Goal: Information Seeking & Learning: Find specific fact

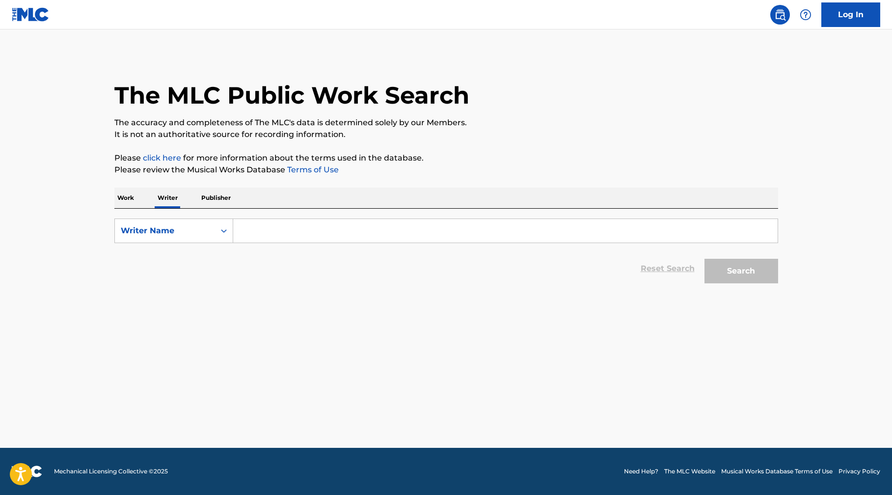
click at [276, 228] on input "Search Form" at bounding box center [505, 231] width 545 height 24
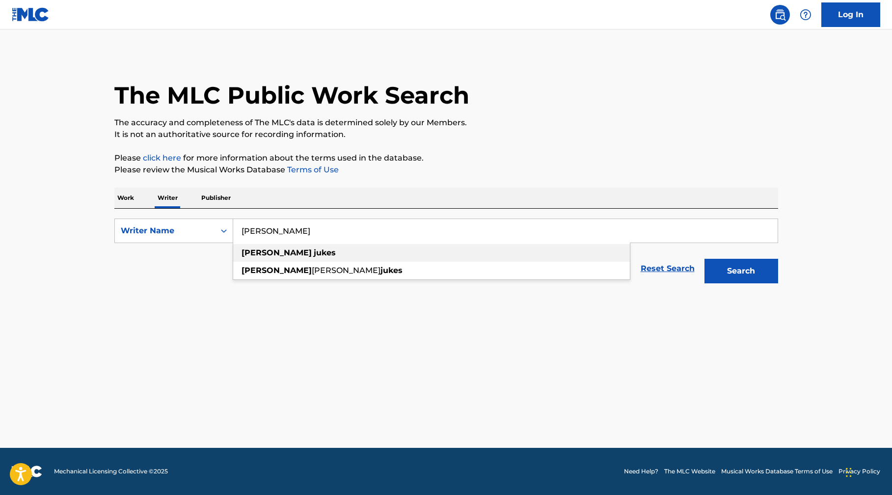
click at [312, 255] on span "Search Form" at bounding box center [313, 252] width 2 height 9
type input "[PERSON_NAME]"
click at [754, 272] on button "Search" at bounding box center [742, 271] width 74 height 25
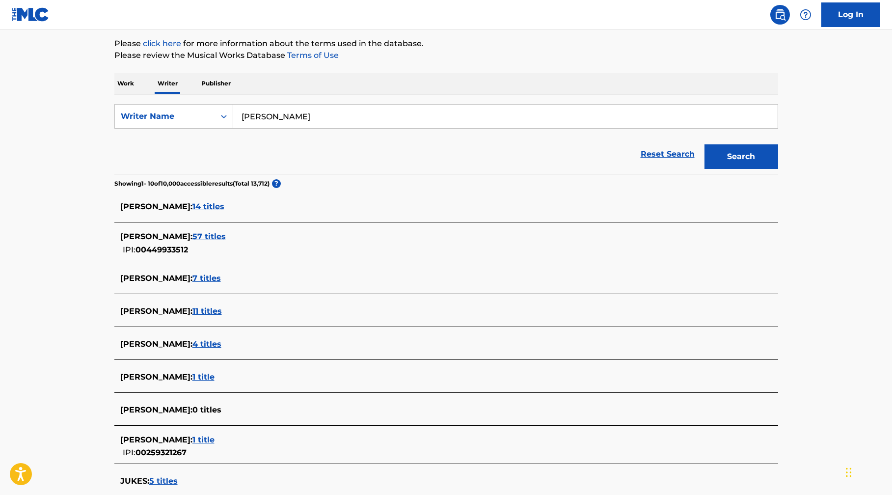
scroll to position [130, 0]
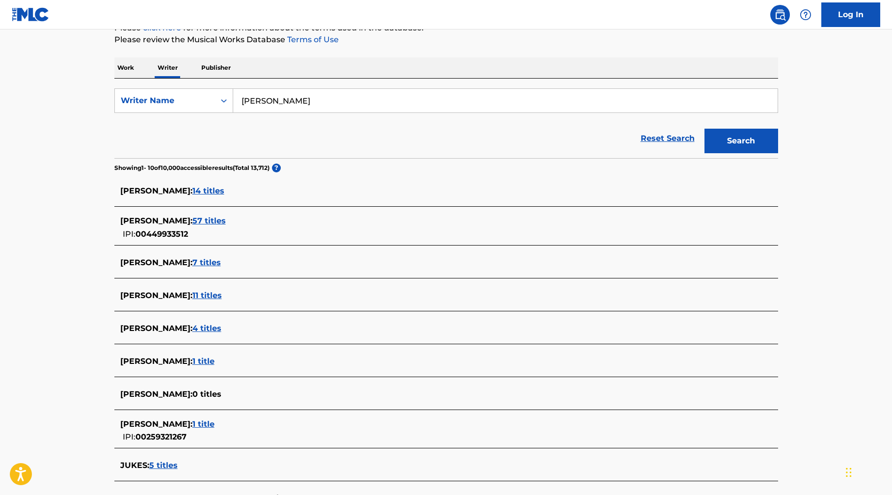
click at [193, 218] on span "57 titles" at bounding box center [209, 220] width 33 height 9
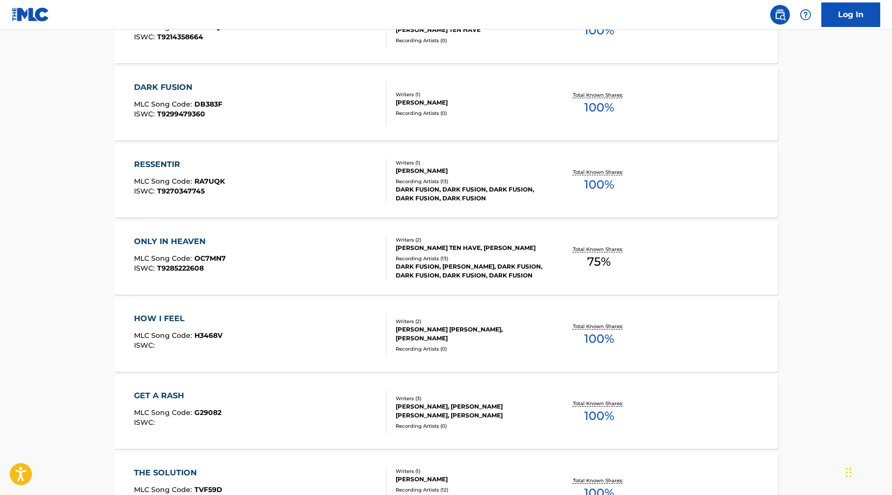
scroll to position [575, 0]
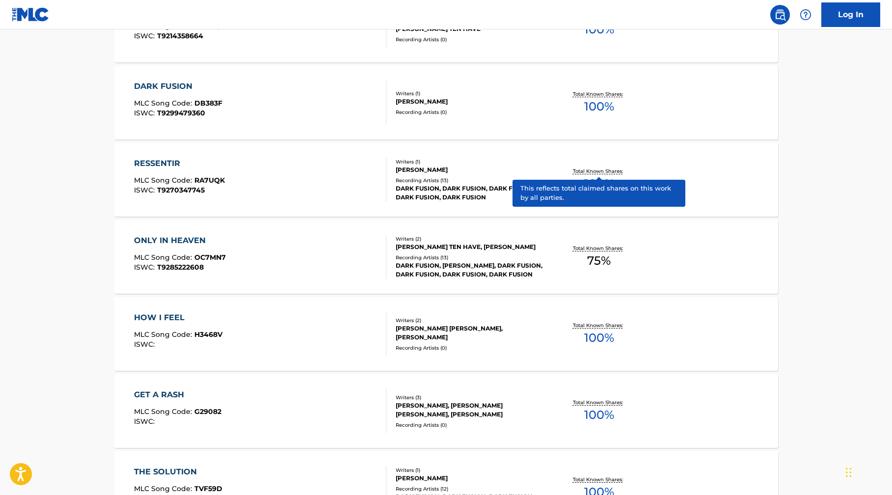
click at [603, 170] on p "Total Known Shares:" at bounding box center [599, 170] width 53 height 7
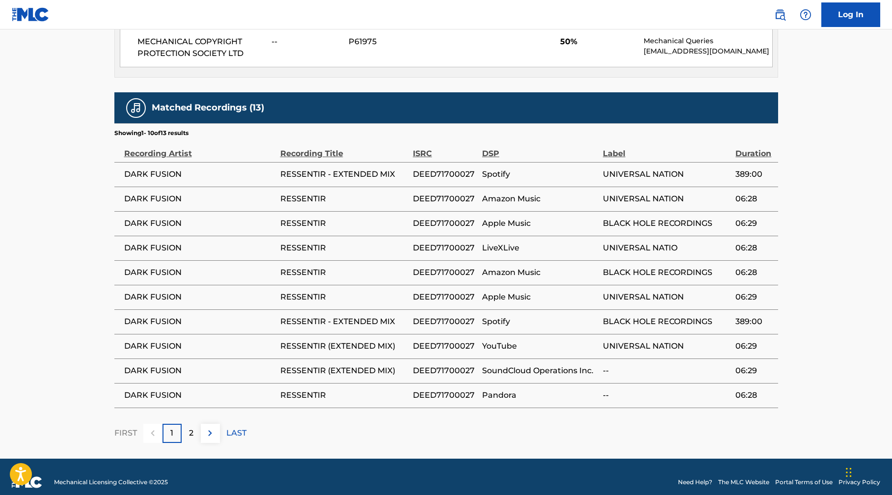
scroll to position [693, 0]
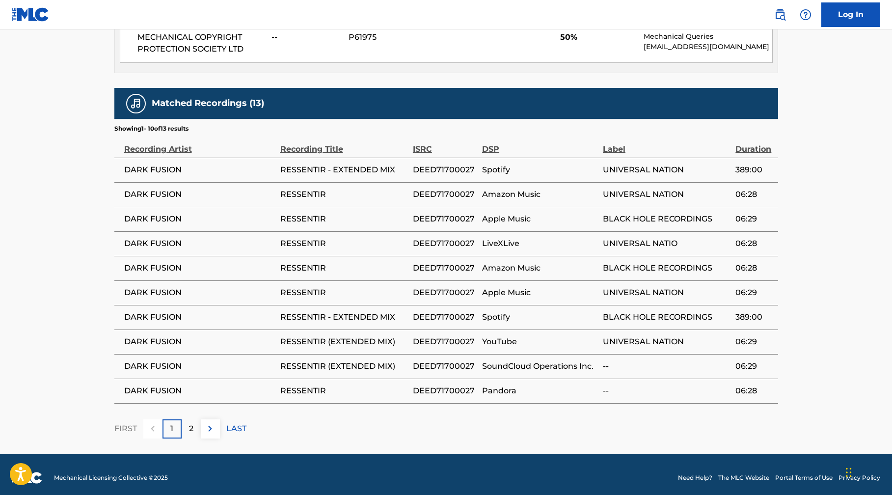
click at [208, 424] on img at bounding box center [210, 429] width 12 height 12
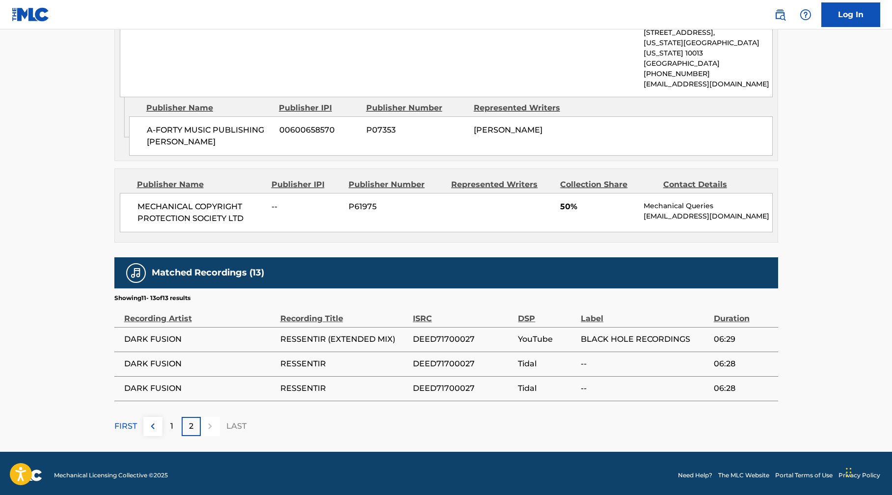
scroll to position [523, 0]
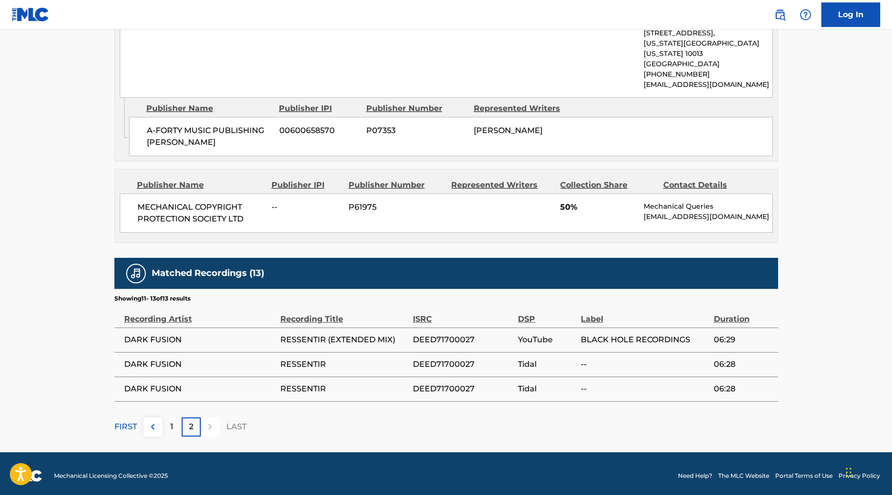
click at [154, 424] on img at bounding box center [153, 427] width 12 height 12
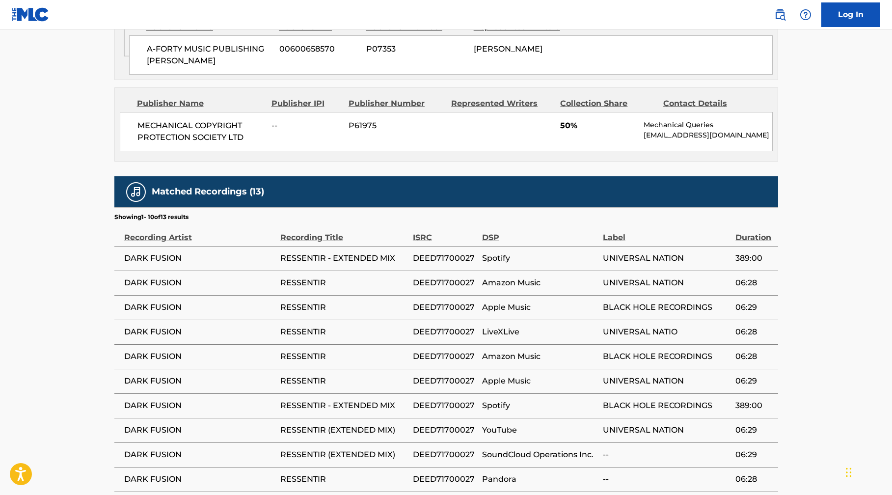
scroll to position [605, 0]
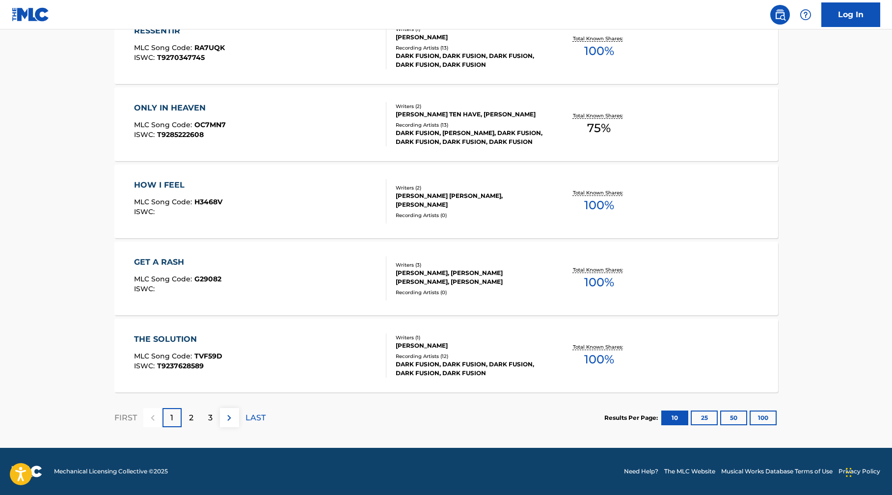
scroll to position [707, 0]
click at [231, 416] on img at bounding box center [229, 418] width 12 height 12
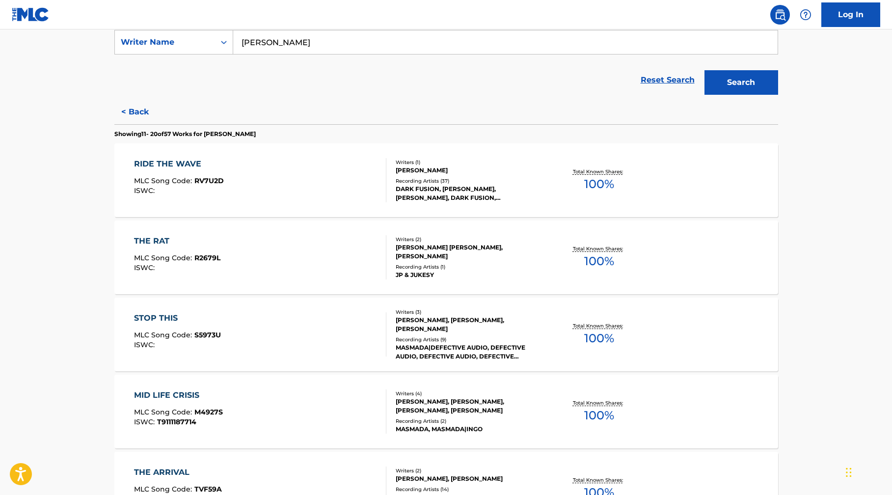
scroll to position [190, 0]
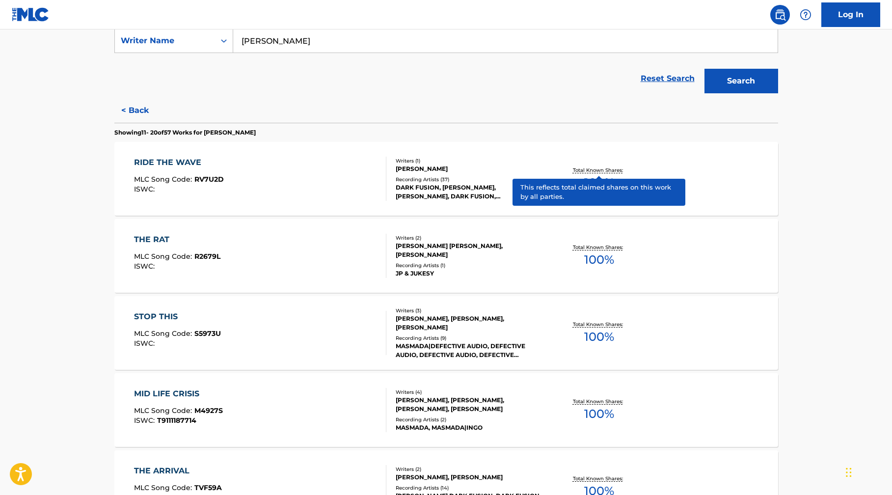
click at [593, 169] on p "Total Known Shares:" at bounding box center [599, 169] width 53 height 7
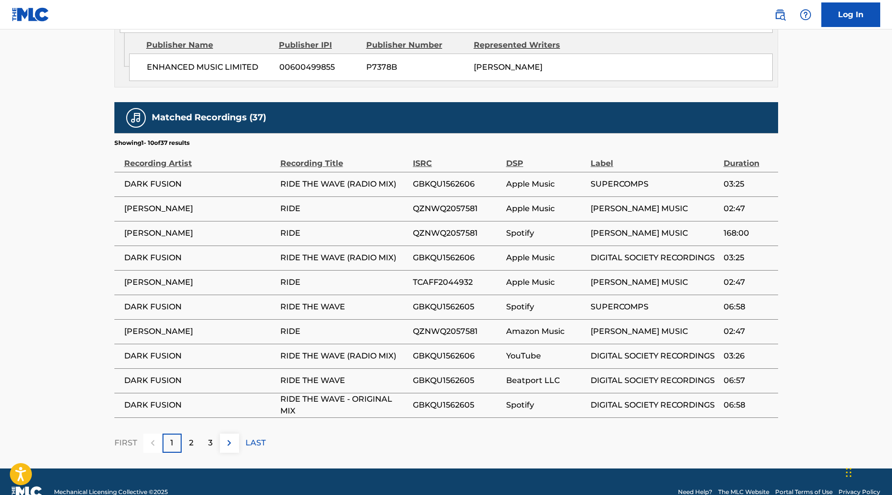
scroll to position [608, 0]
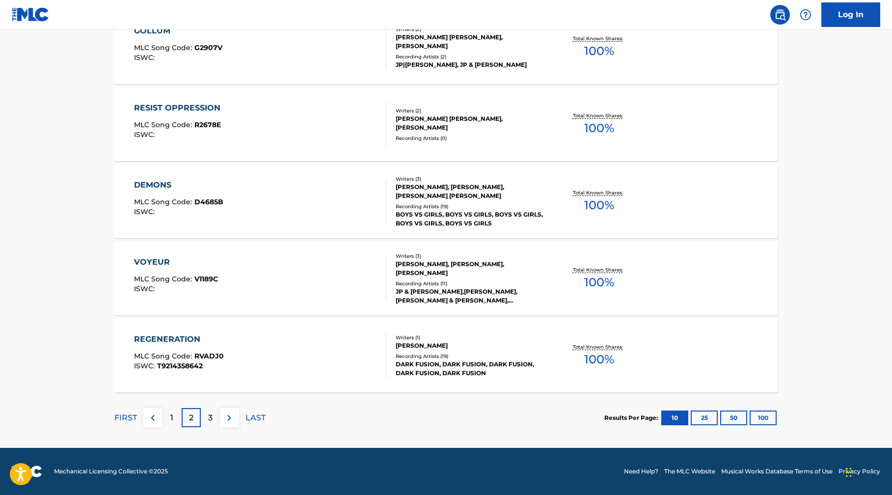
scroll to position [707, 0]
click at [229, 417] on img at bounding box center [229, 418] width 12 height 12
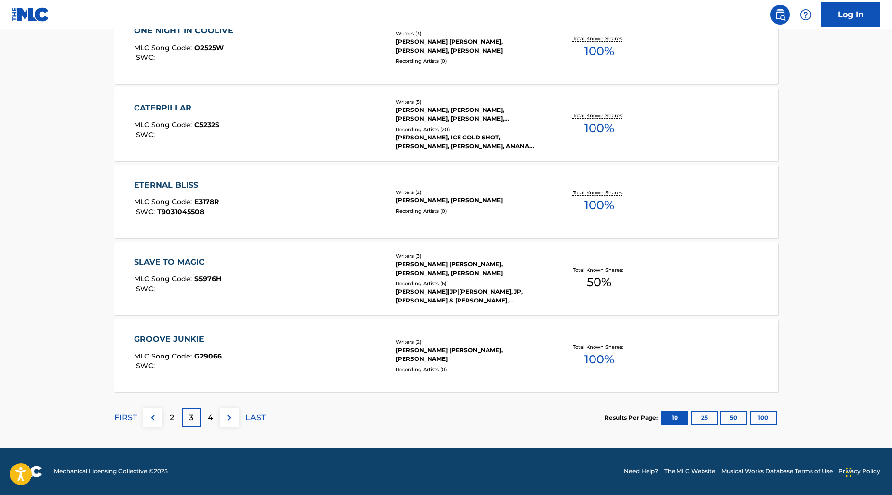
click at [227, 418] on img at bounding box center [229, 418] width 12 height 12
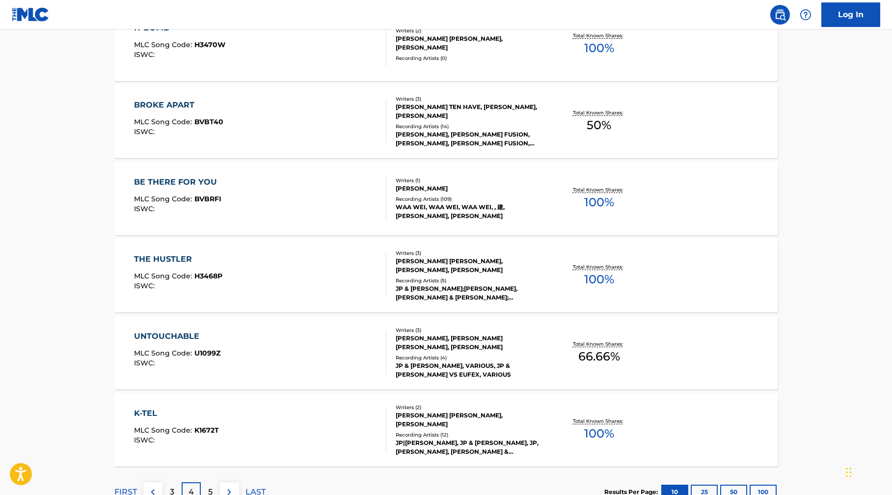
scroll to position [635, 0]
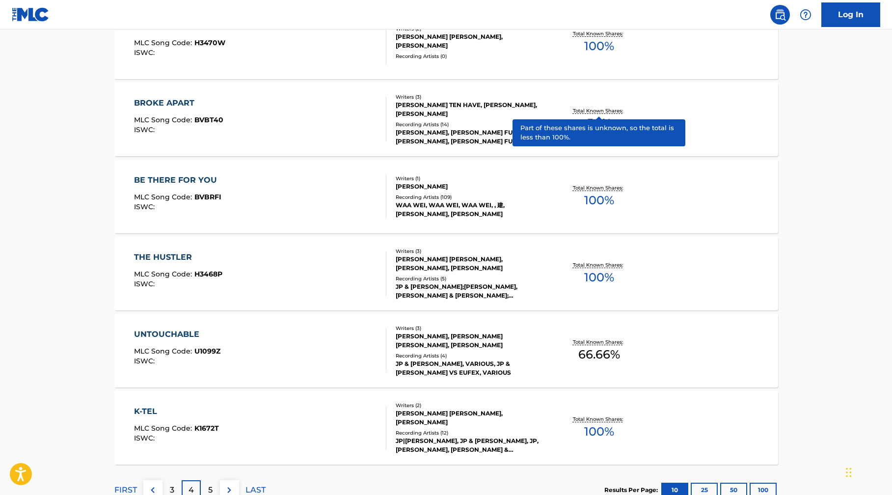
click at [603, 112] on p "Total Known Shares:" at bounding box center [599, 110] width 53 height 7
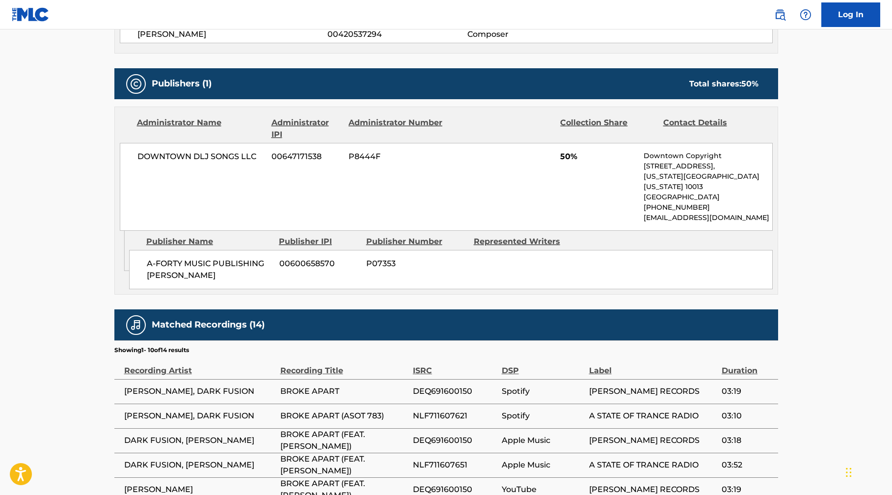
scroll to position [414, 0]
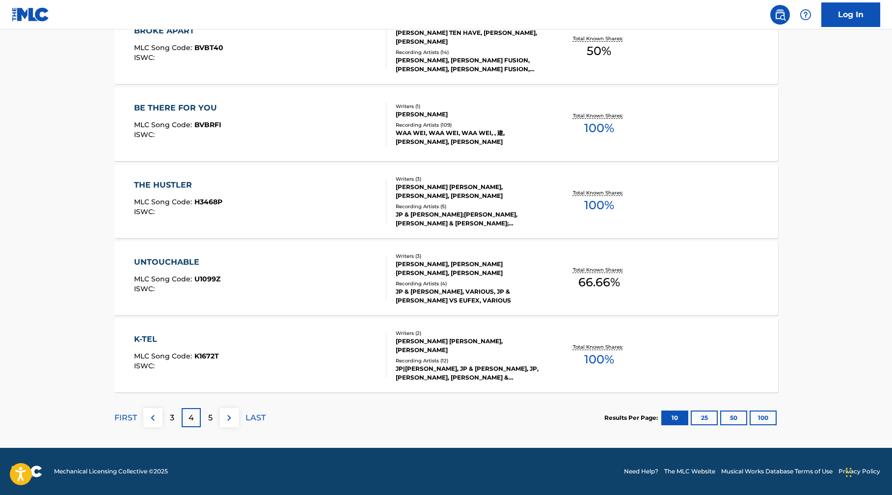
scroll to position [707, 0]
click at [229, 420] on img at bounding box center [229, 418] width 12 height 12
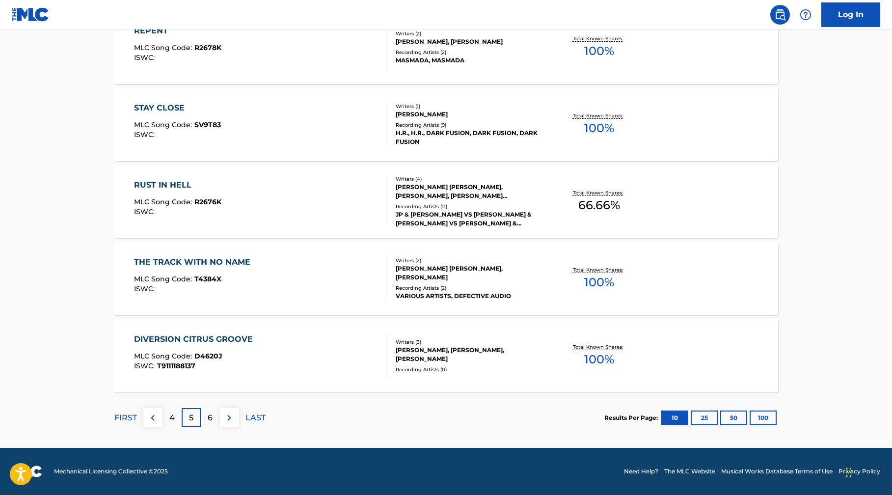
click at [226, 415] on img at bounding box center [229, 418] width 12 height 12
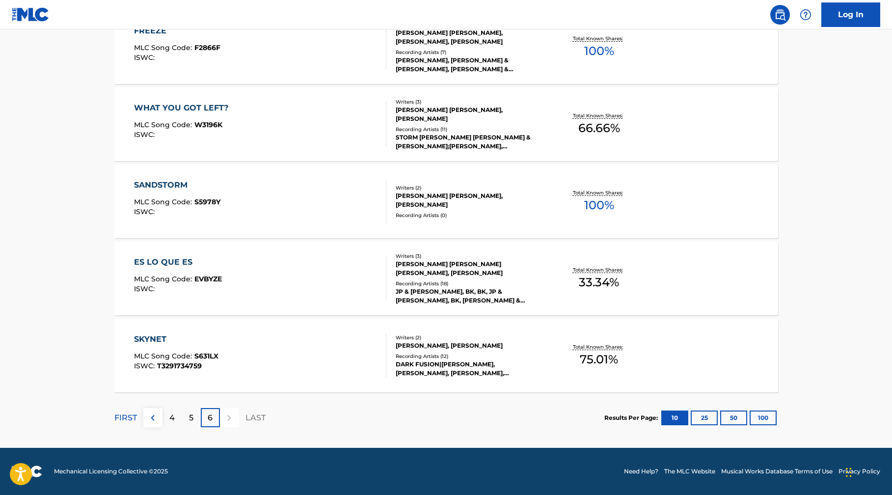
scroll to position [476, 0]
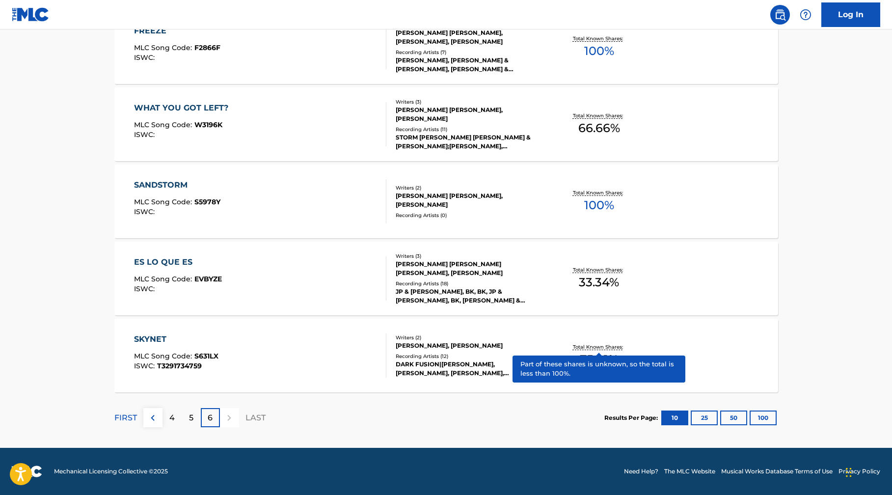
click at [603, 346] on p "Total Known Shares:" at bounding box center [599, 346] width 53 height 7
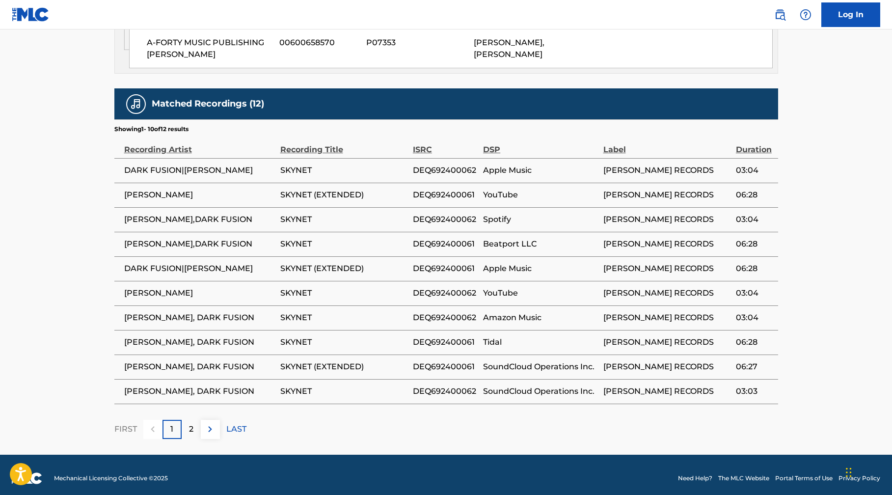
scroll to position [700, 0]
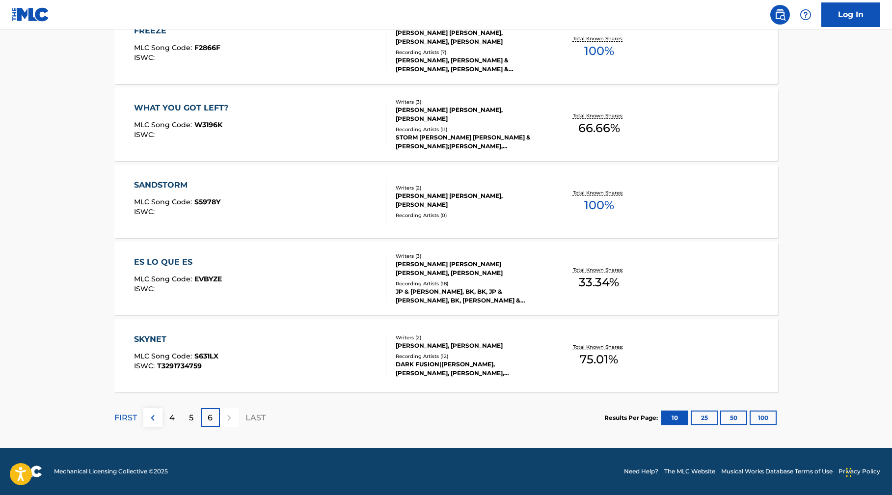
scroll to position [476, 0]
